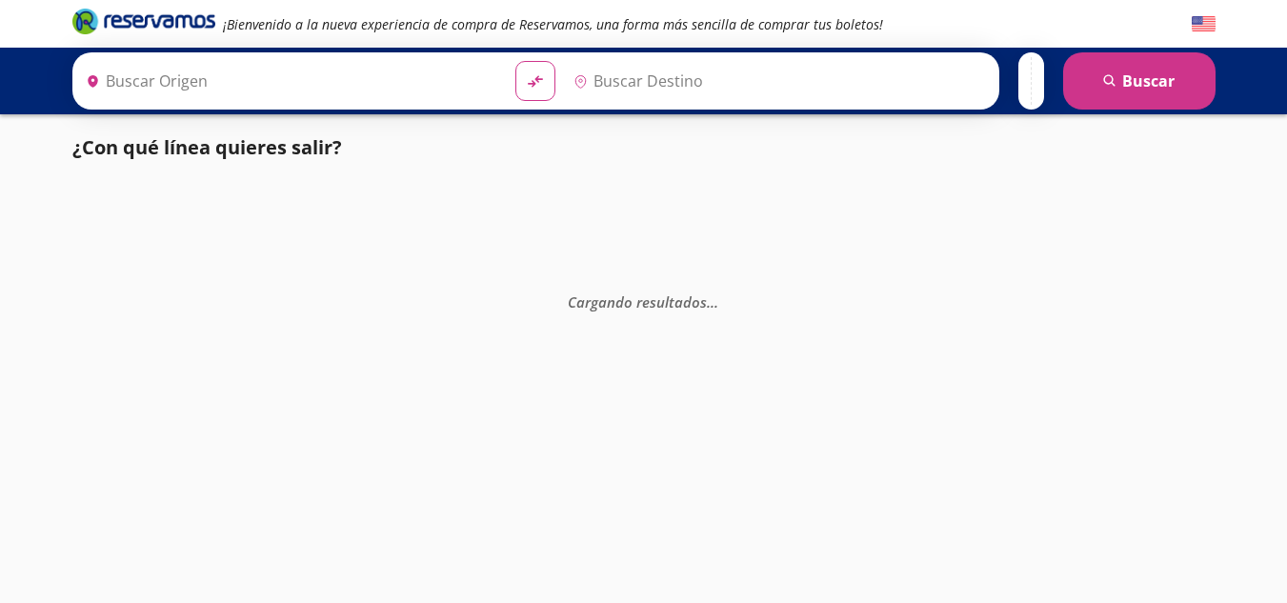
type input "Teloloapan, [GEOGRAPHIC_DATA]"
type input "Iguala, [GEOGRAPHIC_DATA]"
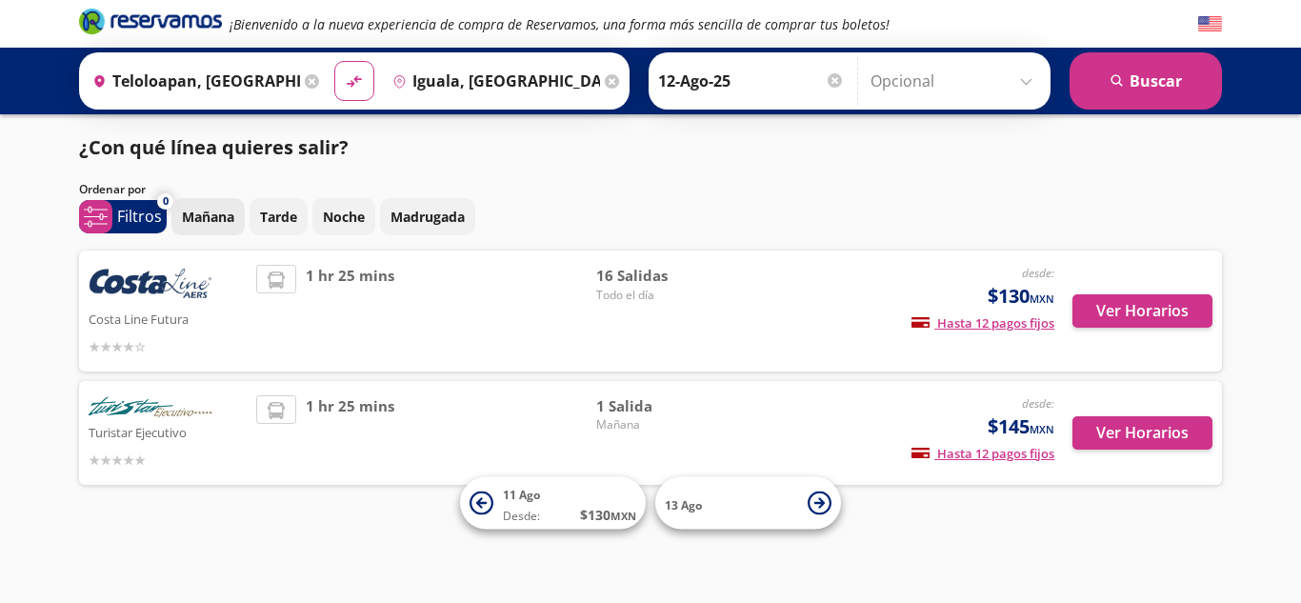
click at [225, 226] on p "Mañana" at bounding box center [208, 217] width 52 height 20
click at [1143, 91] on button "search [GEOGRAPHIC_DATA]" at bounding box center [1146, 80] width 152 height 57
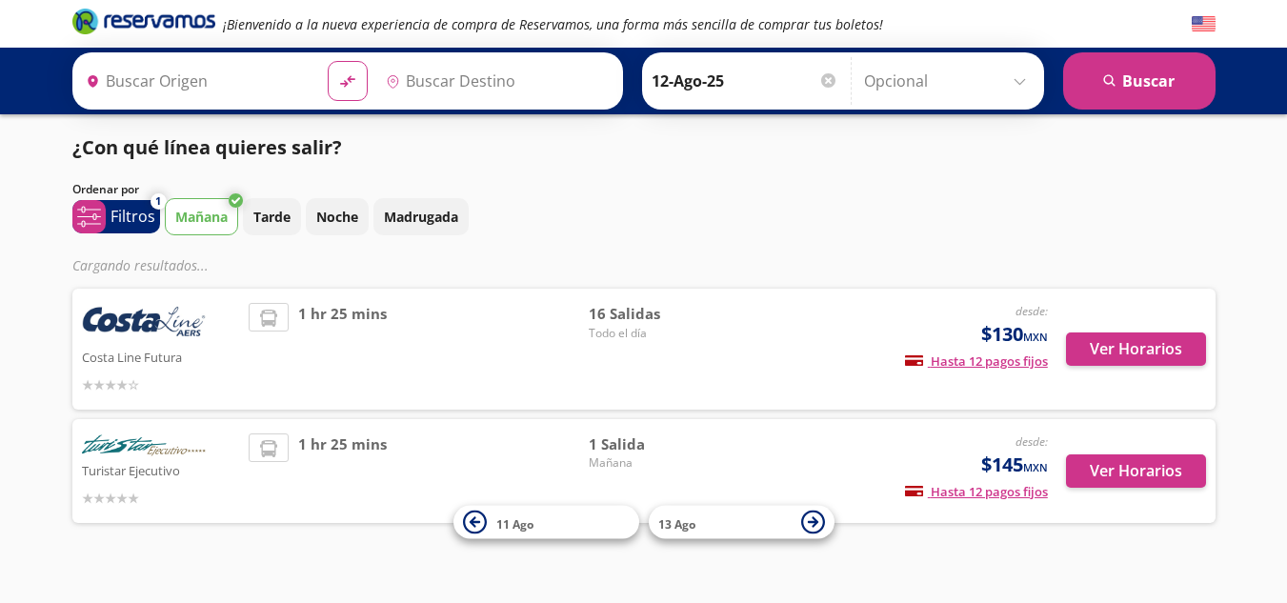
type input "Teloloapan, [GEOGRAPHIC_DATA]"
type input "Iguala, [GEOGRAPHIC_DATA]"
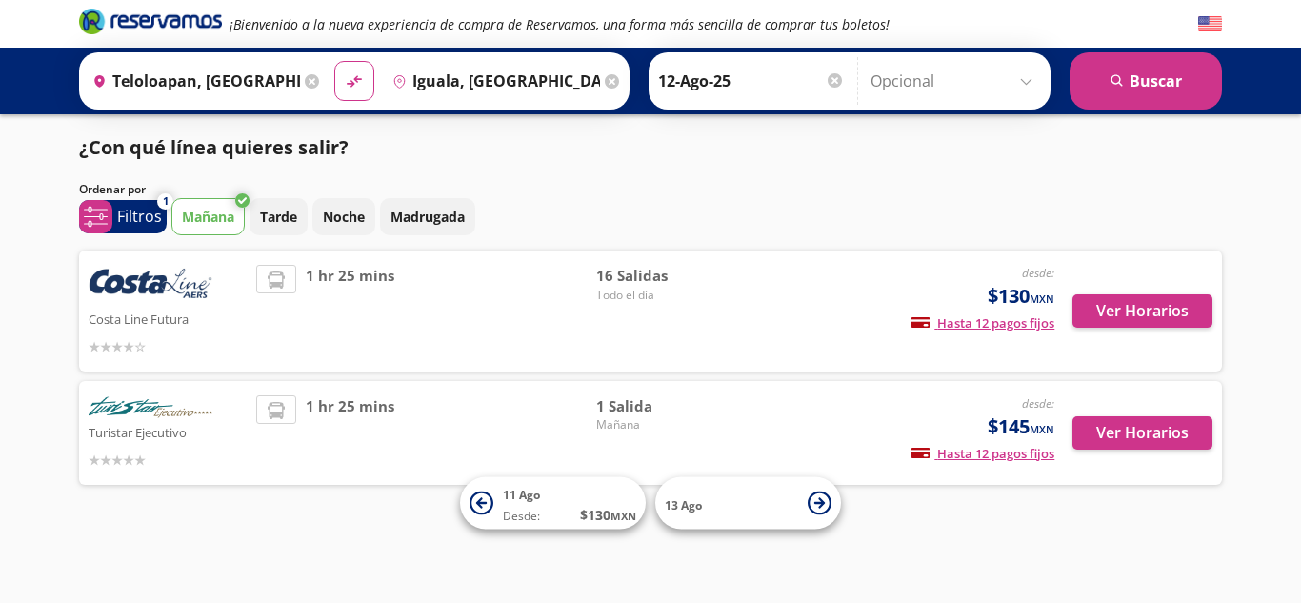
click at [828, 80] on div at bounding box center [835, 80] width 14 height 14
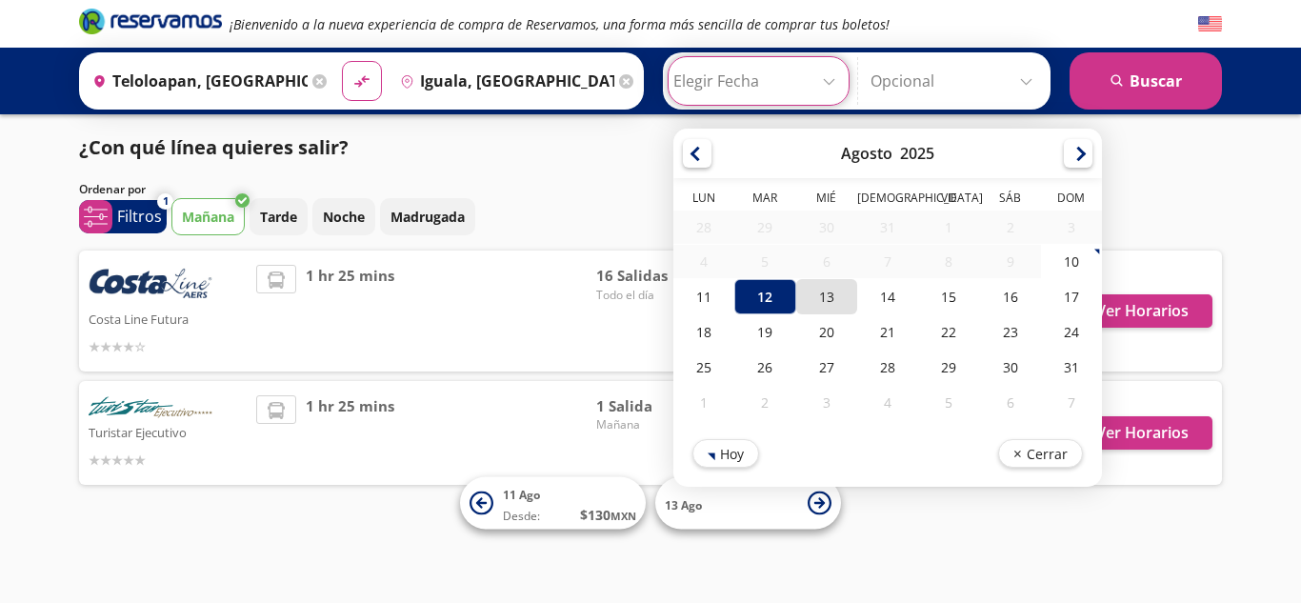
click at [819, 306] on div "13" at bounding box center [827, 296] width 61 height 35
type input "13-Ago-25"
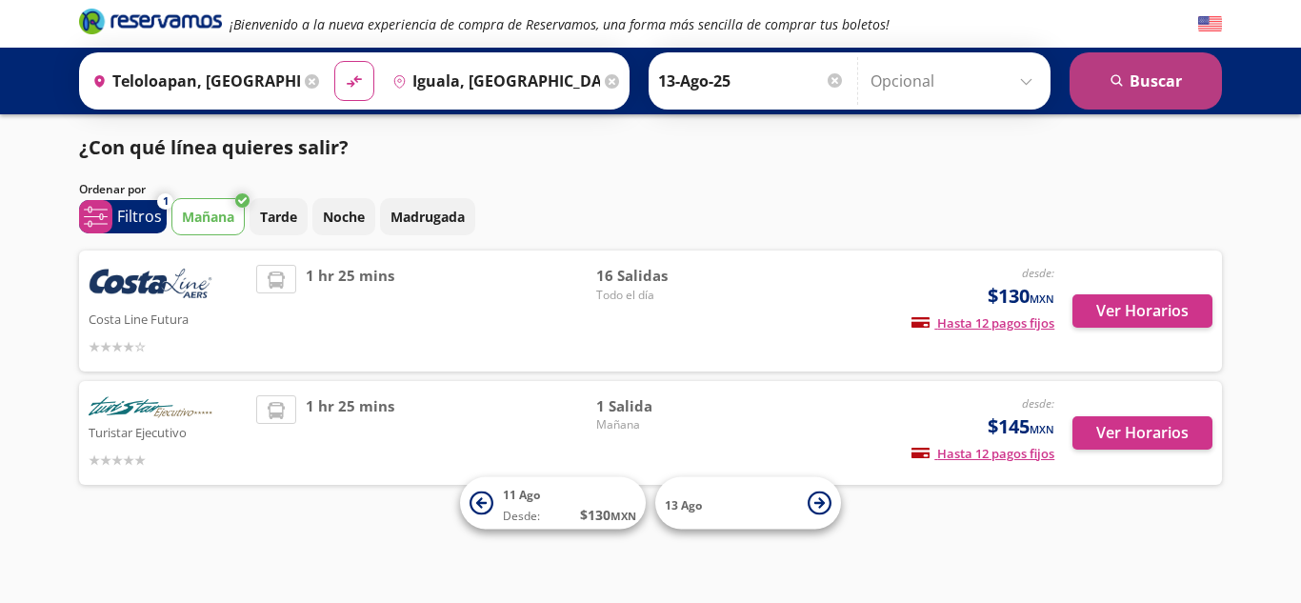
click at [1110, 68] on button "search [GEOGRAPHIC_DATA]" at bounding box center [1146, 80] width 152 height 57
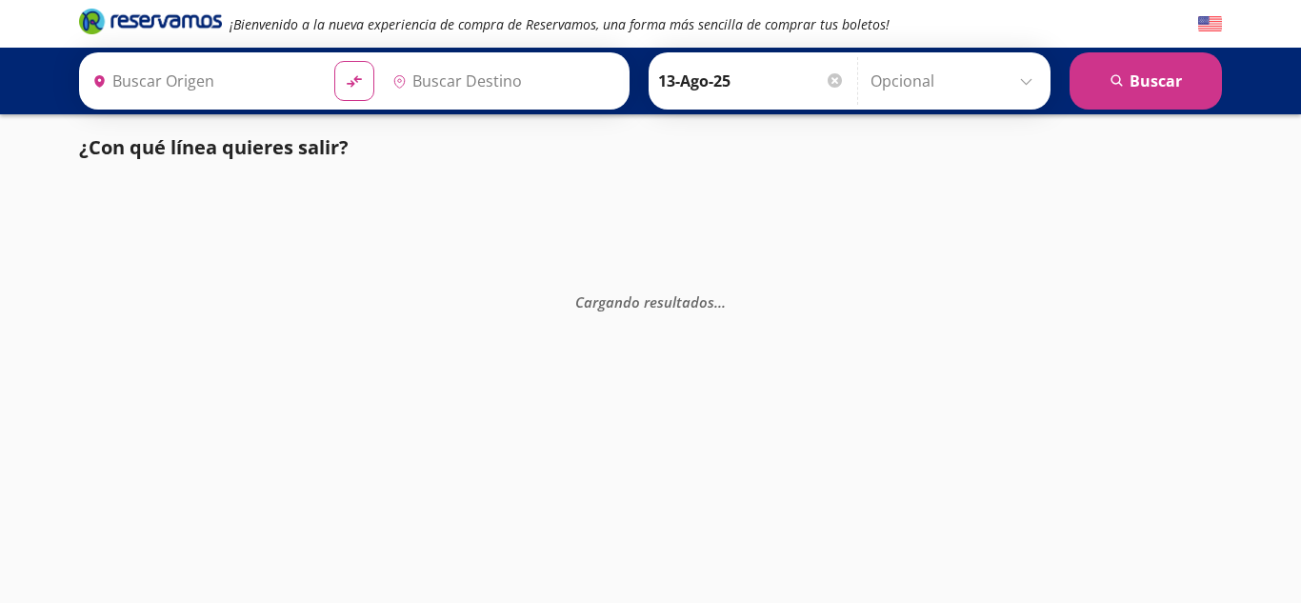
type input "Iguala, [GEOGRAPHIC_DATA]"
type input "Teloloapan, [GEOGRAPHIC_DATA]"
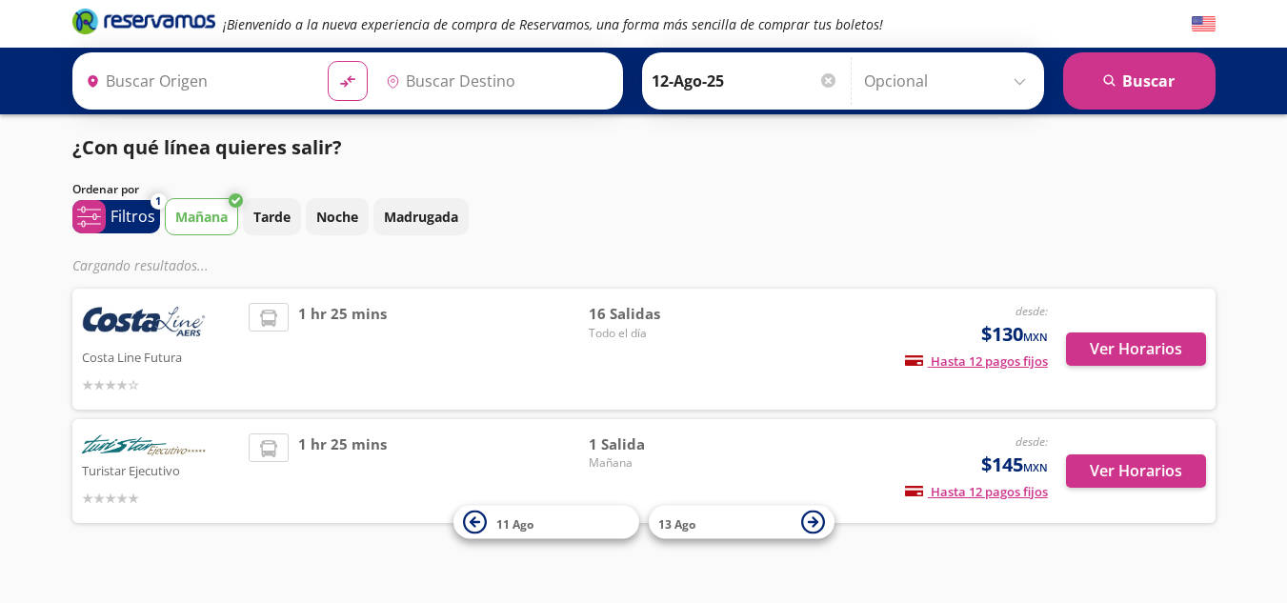
type input "Iguala, [GEOGRAPHIC_DATA]"
type input "Teloloapan, [GEOGRAPHIC_DATA]"
type input "Iguala, [GEOGRAPHIC_DATA]"
type input "Teloloapan, [GEOGRAPHIC_DATA]"
